Goal: Task Accomplishment & Management: Manage account settings

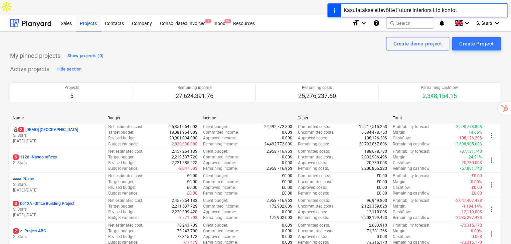
click at [504, 11] on div "Kasutatakse ettevõtte Future Interiors Ltd kontot" at bounding box center [417, 10] width 180 height 14
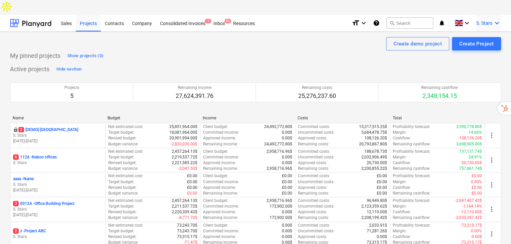
click at [500, 19] on icon "keyboard_arrow_down" at bounding box center [497, 23] width 8 height 8
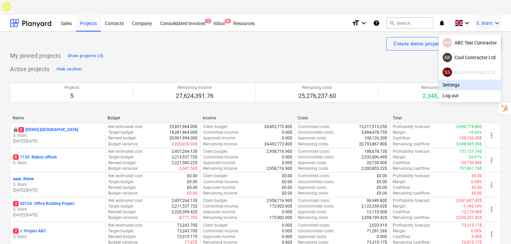
click at [471, 80] on div "Settings" at bounding box center [470, 85] width 62 height 11
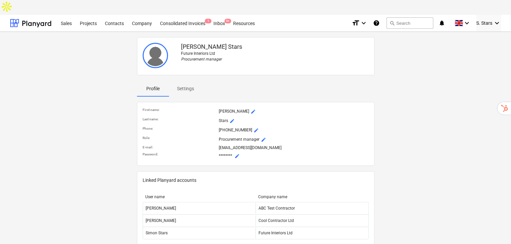
click at [426, 214] on div "Simon Stars Future Interiors Ltd Procurement manager Profile Settings First nam…" at bounding box center [255, 212] width 496 height 356
click at [495, 15] on div "S. Stars keyboard_arrow_down" at bounding box center [488, 23] width 25 height 17
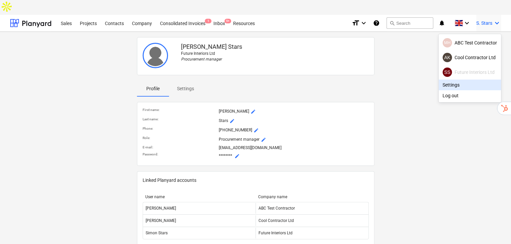
click at [458, 80] on div "Settings" at bounding box center [470, 85] width 62 height 11
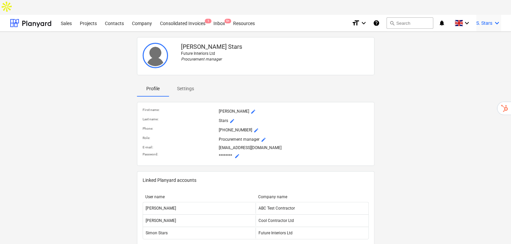
click at [496, 19] on icon "keyboard_arrow_down" at bounding box center [497, 23] width 8 height 8
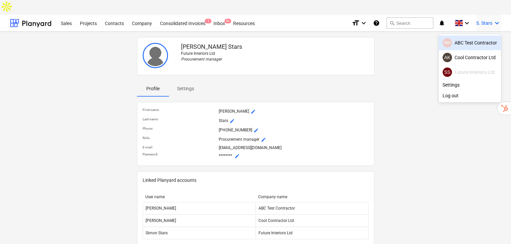
click at [490, 38] on div "MH ABC Test Contractor" at bounding box center [470, 42] width 54 height 9
